Goal: Information Seeking & Learning: Compare options

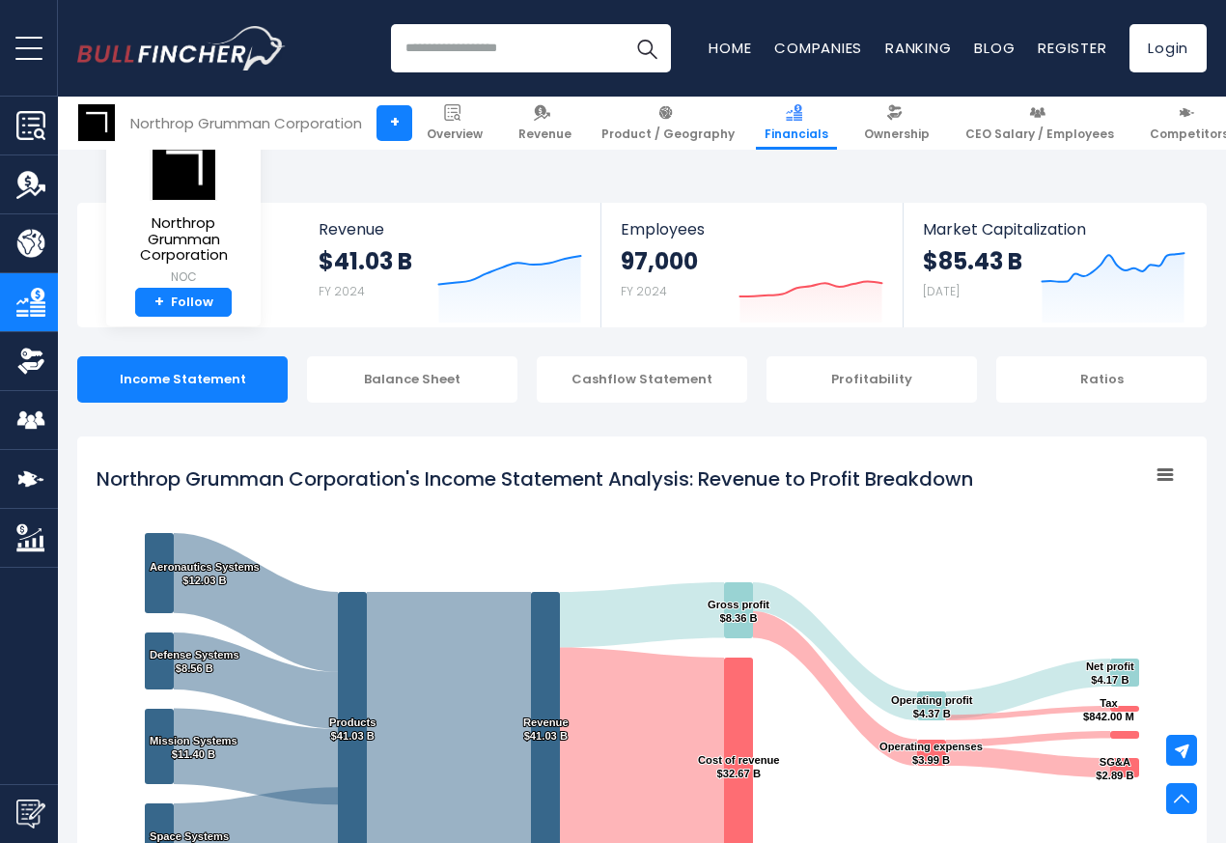
scroll to position [1045, 0]
